Goal: Complete application form

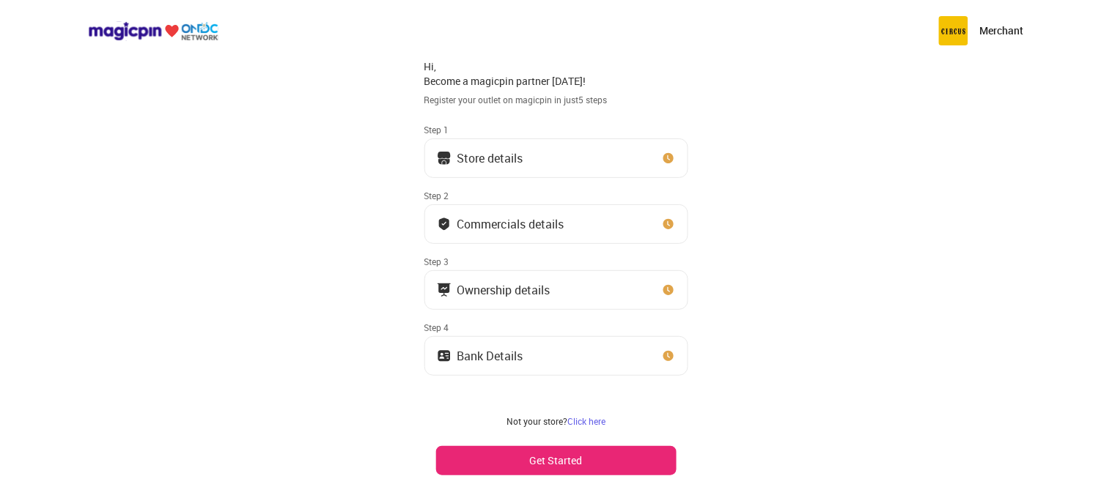
click at [465, 160] on div "Store details" at bounding box center [490, 158] width 66 height 7
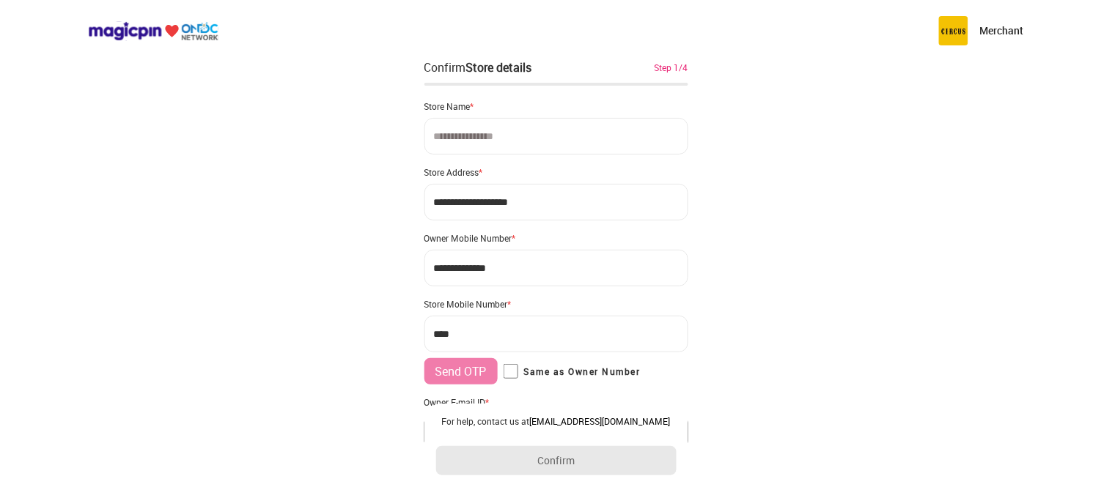
click at [510, 136] on input at bounding box center [556, 136] width 264 height 37
type input "**********"
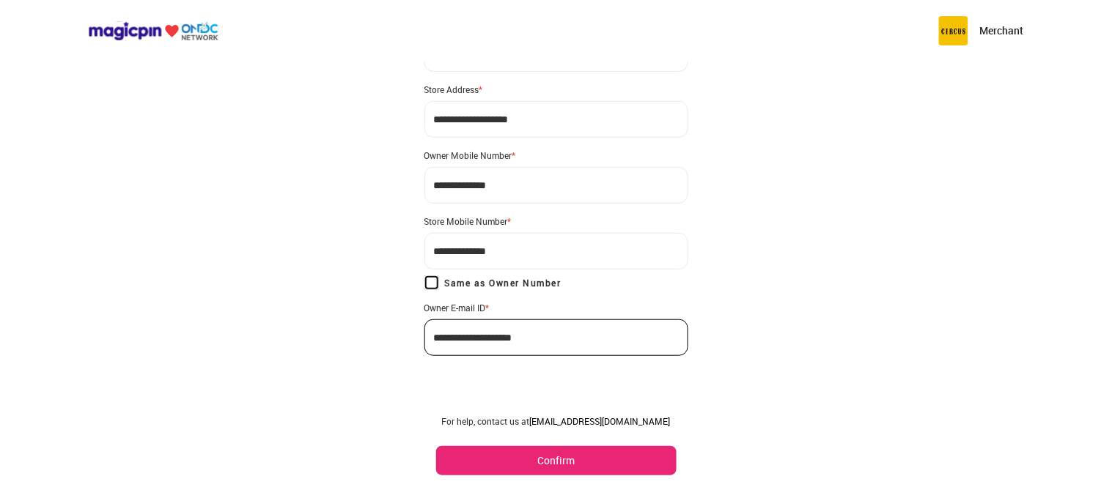
scroll to position [84, 0]
click at [565, 465] on button "Confirm" at bounding box center [556, 460] width 240 height 29
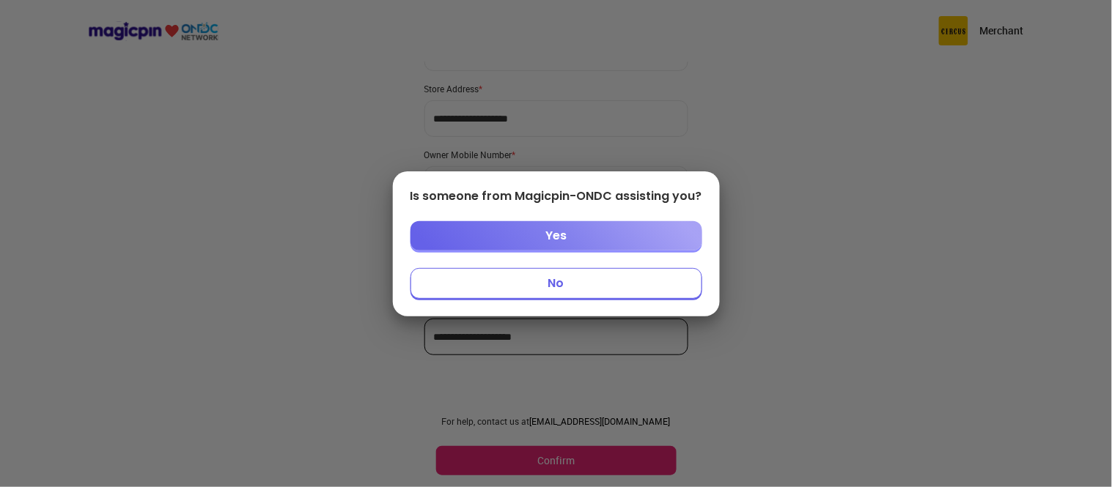
click at [547, 281] on button "No" at bounding box center [556, 283] width 292 height 31
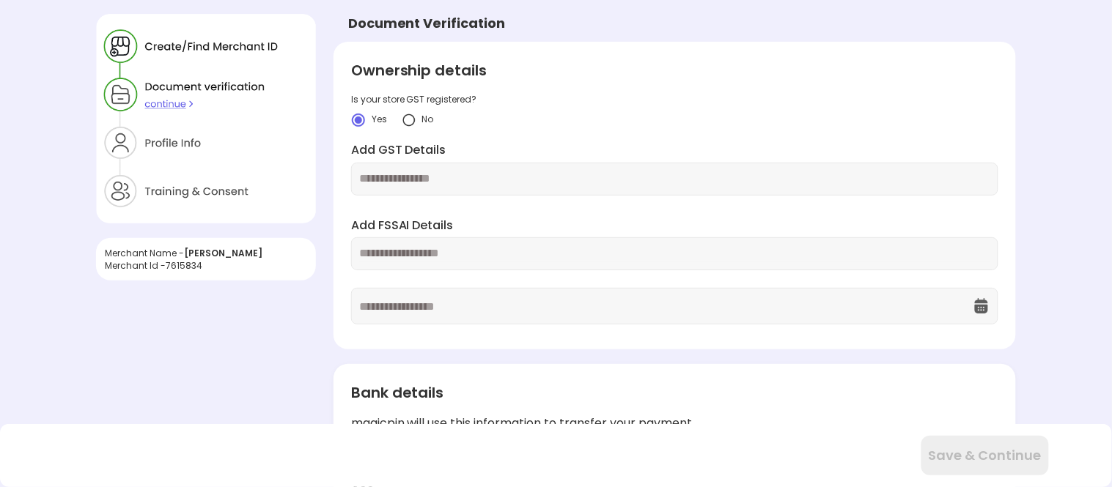
scroll to position [0, 0]
click at [410, 120] on img at bounding box center [409, 121] width 15 height 15
click at [425, 169] on div at bounding box center [674, 179] width 647 height 33
click at [426, 183] on input "text" at bounding box center [674, 180] width 631 height 17
